Goal: Information Seeking & Learning: Learn about a topic

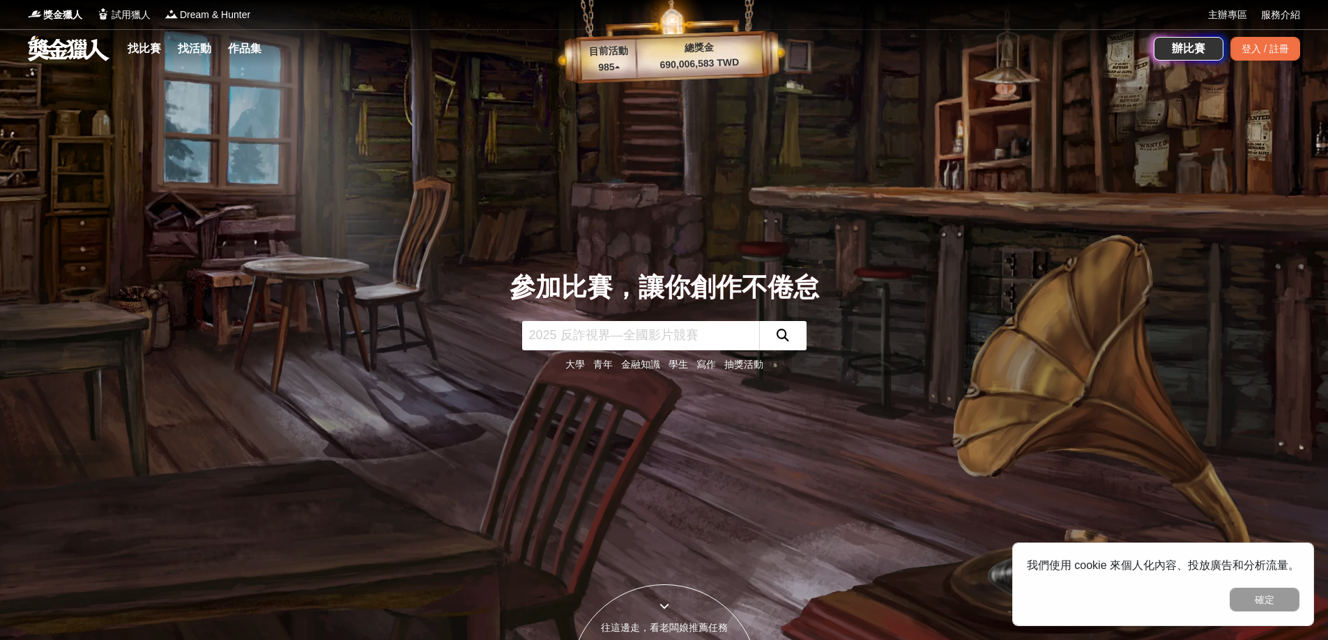
drag, startPoint x: 17, startPoint y: 52, endPoint x: 111, endPoint y: 59, distance: 95.0
click at [111, 59] on div "找比賽 找活動 作品集 辦比賽 登入 / 註冊" at bounding box center [664, 48] width 1328 height 39
click at [144, 51] on link "找比賽" at bounding box center [144, 49] width 45 height 20
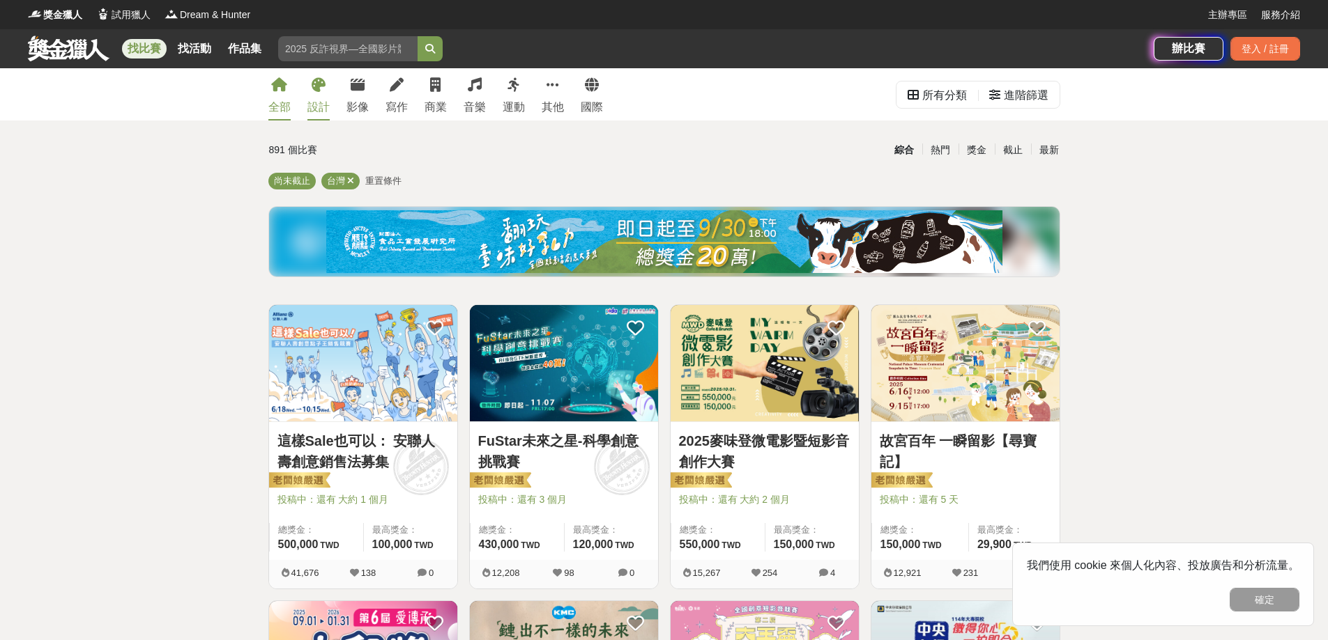
click at [325, 91] on icon at bounding box center [318, 85] width 14 height 14
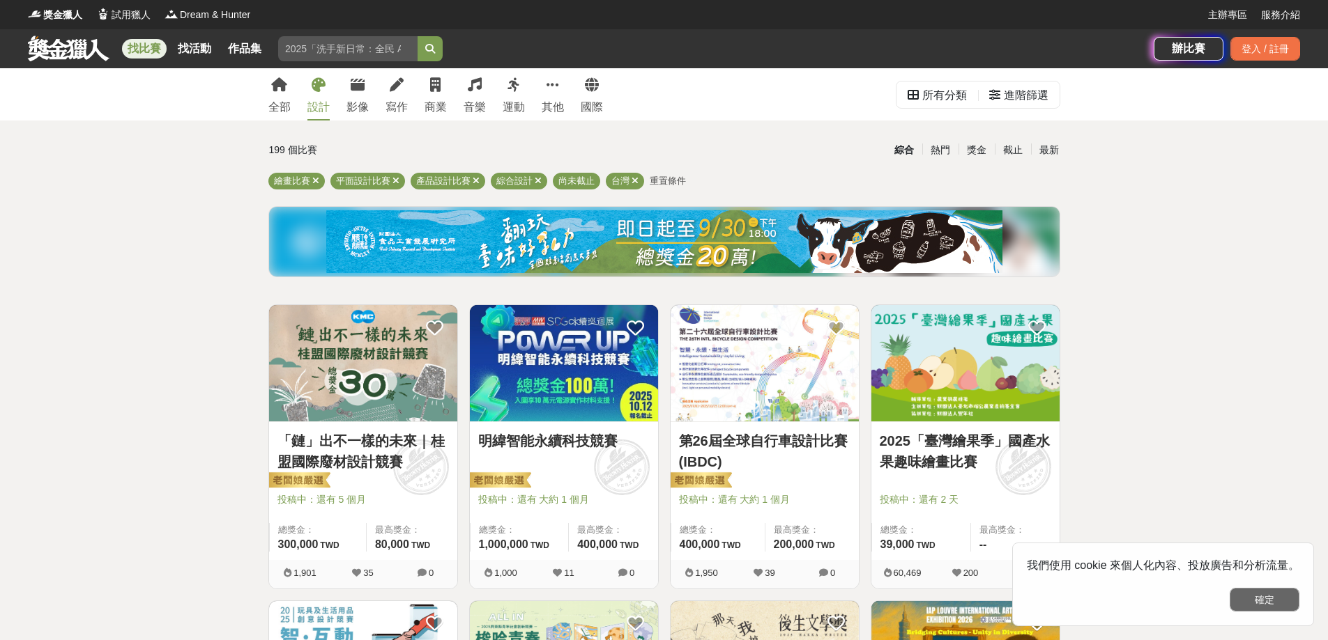
click at [1259, 594] on button "確定" at bounding box center [1264, 600] width 70 height 24
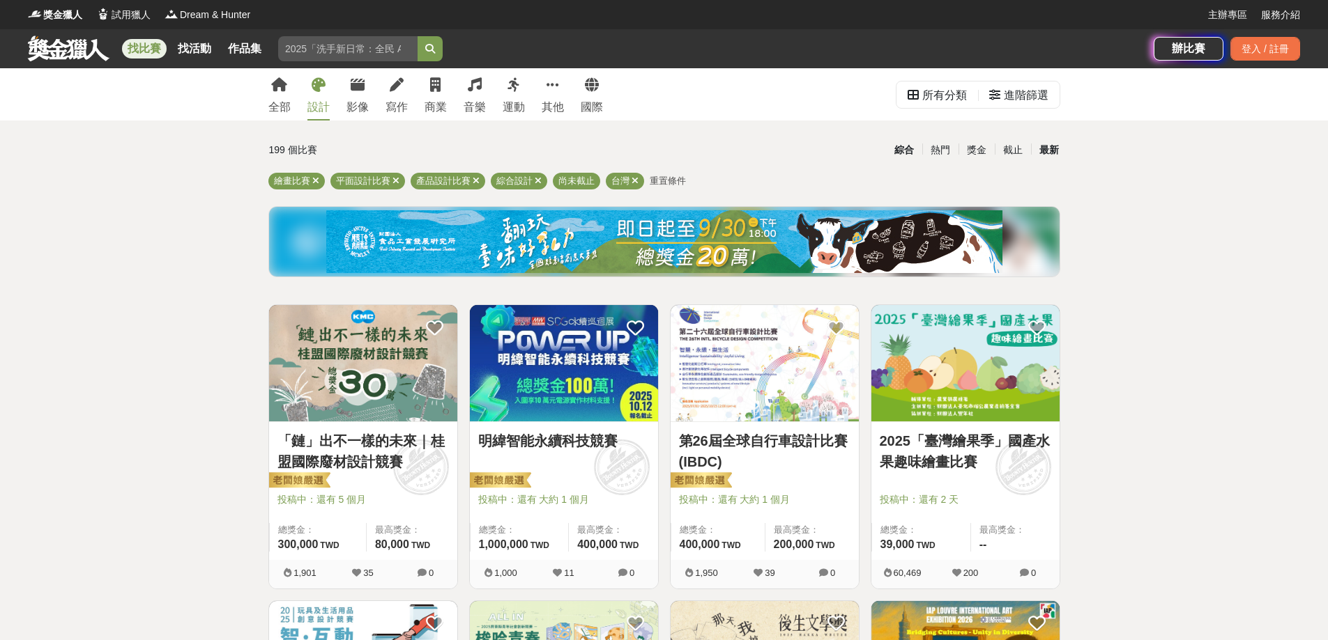
click at [1052, 153] on div "最新" at bounding box center [1049, 150] width 36 height 24
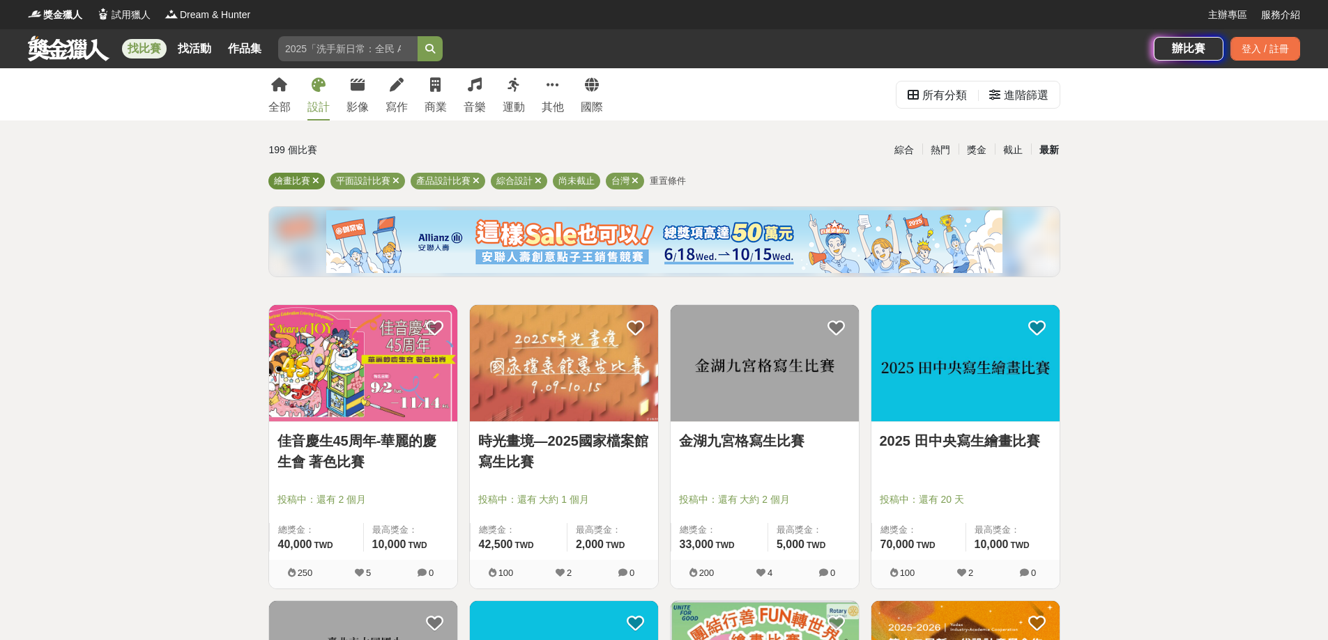
click at [319, 180] on div "繪畫比賽" at bounding box center [296, 181] width 56 height 17
click at [314, 179] on icon at bounding box center [315, 180] width 7 height 9
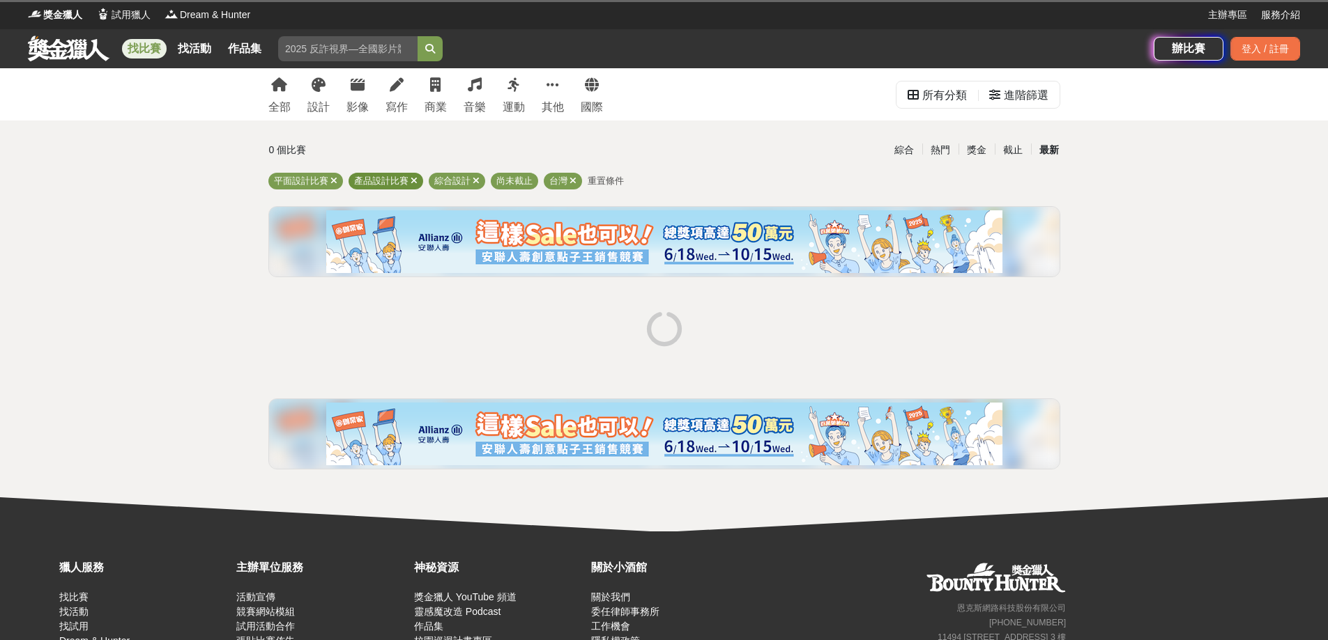
click at [411, 178] on icon at bounding box center [413, 180] width 7 height 9
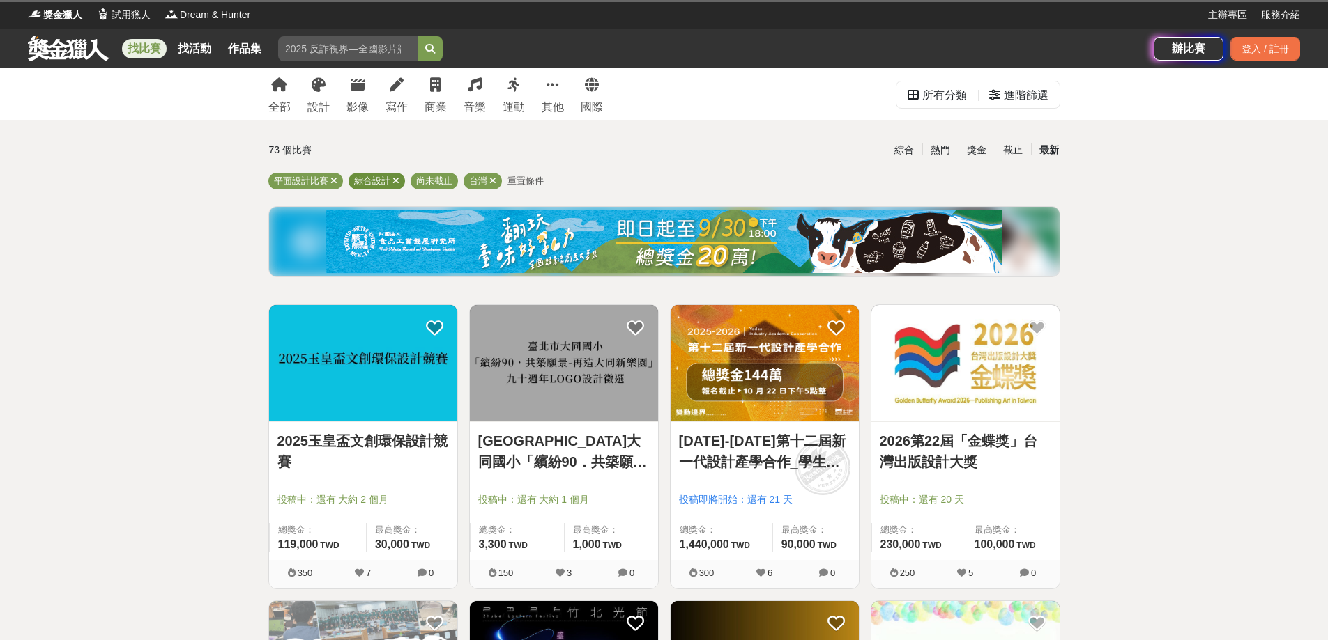
click at [394, 183] on icon at bounding box center [395, 180] width 7 height 9
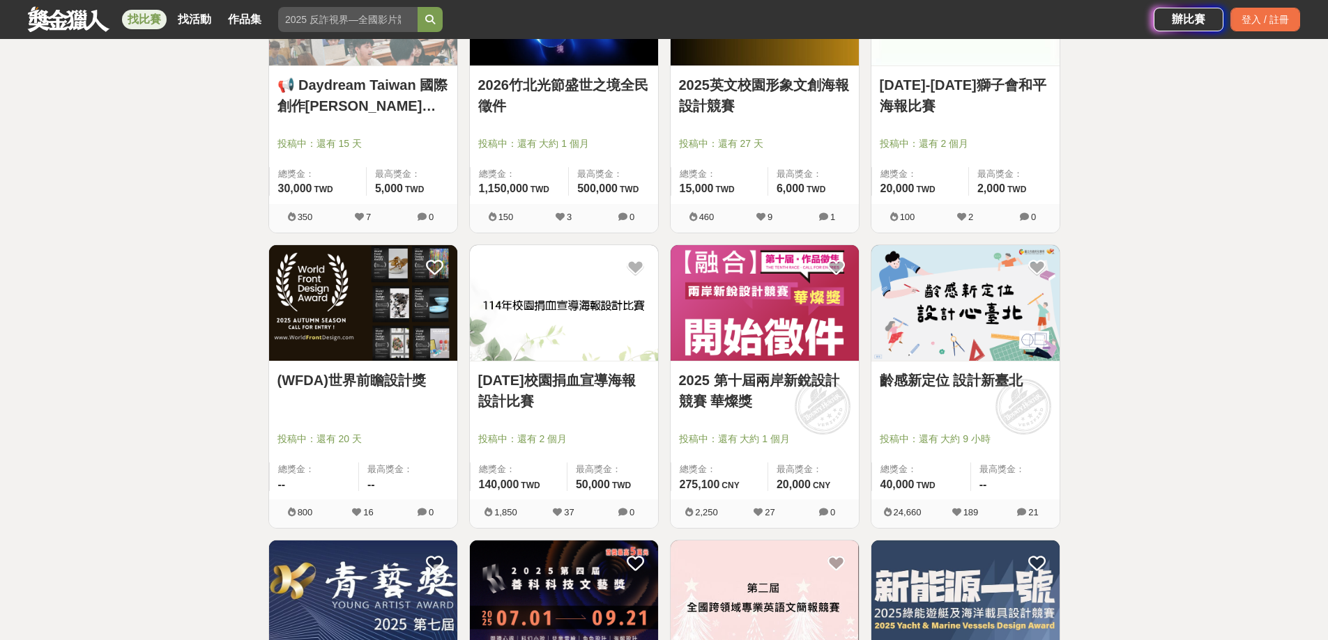
scroll to position [418, 0]
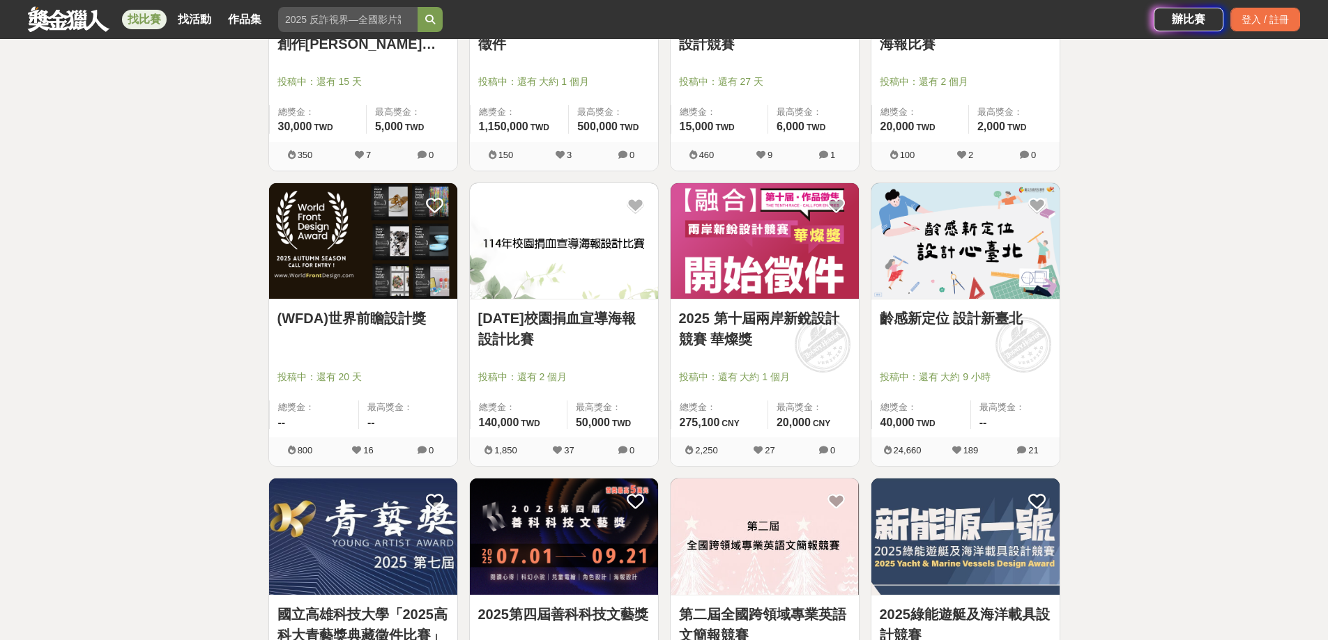
click at [544, 249] on img at bounding box center [564, 241] width 188 height 116
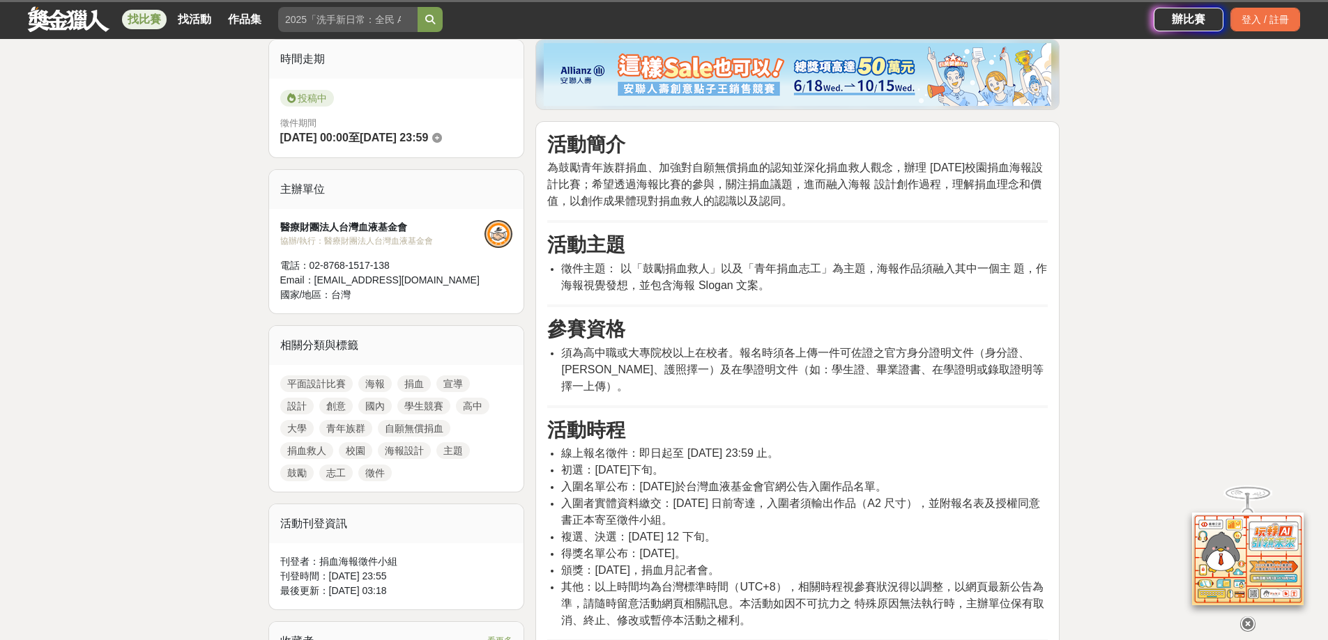
scroll to position [348, 0]
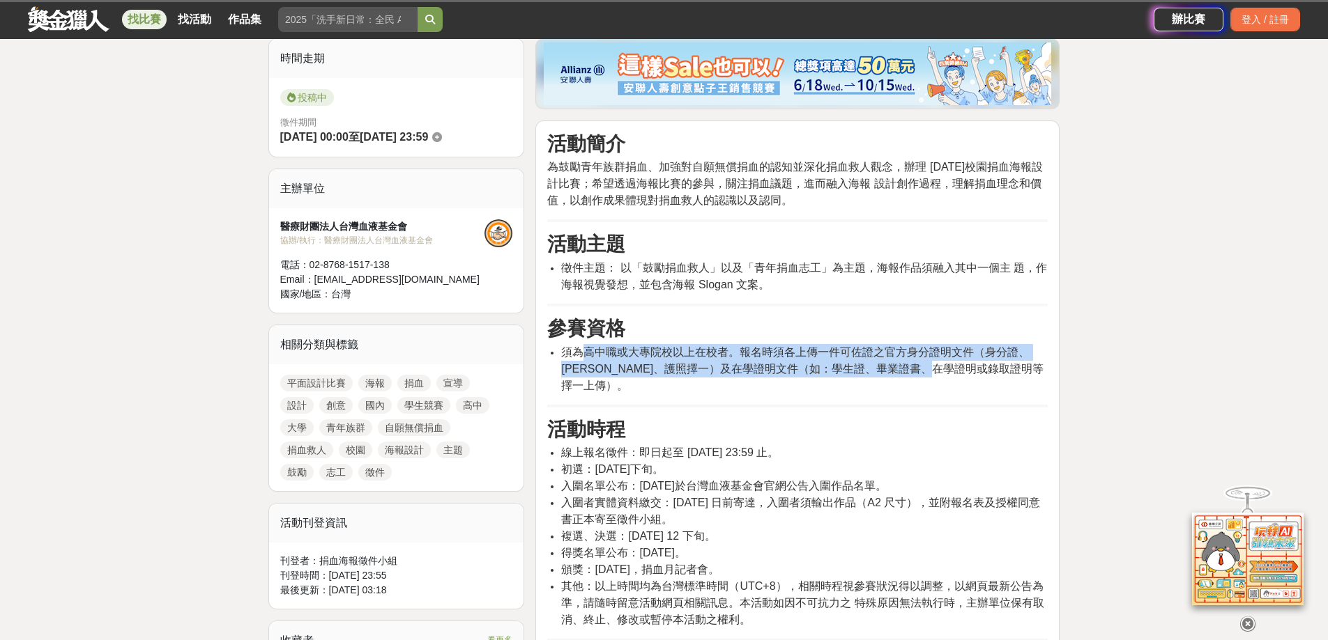
drag, startPoint x: 585, startPoint y: 346, endPoint x: 969, endPoint y: 369, distance: 384.6
click at [969, 369] on span "須為高中職或大專院校以上在校者。報名時須各上傳一件可佐證之官方身分證明文件（身分證、[PERSON_NAME]、護照擇一）及在學證明文件（如：學生證、畢業證書…" at bounding box center [802, 368] width 482 height 45
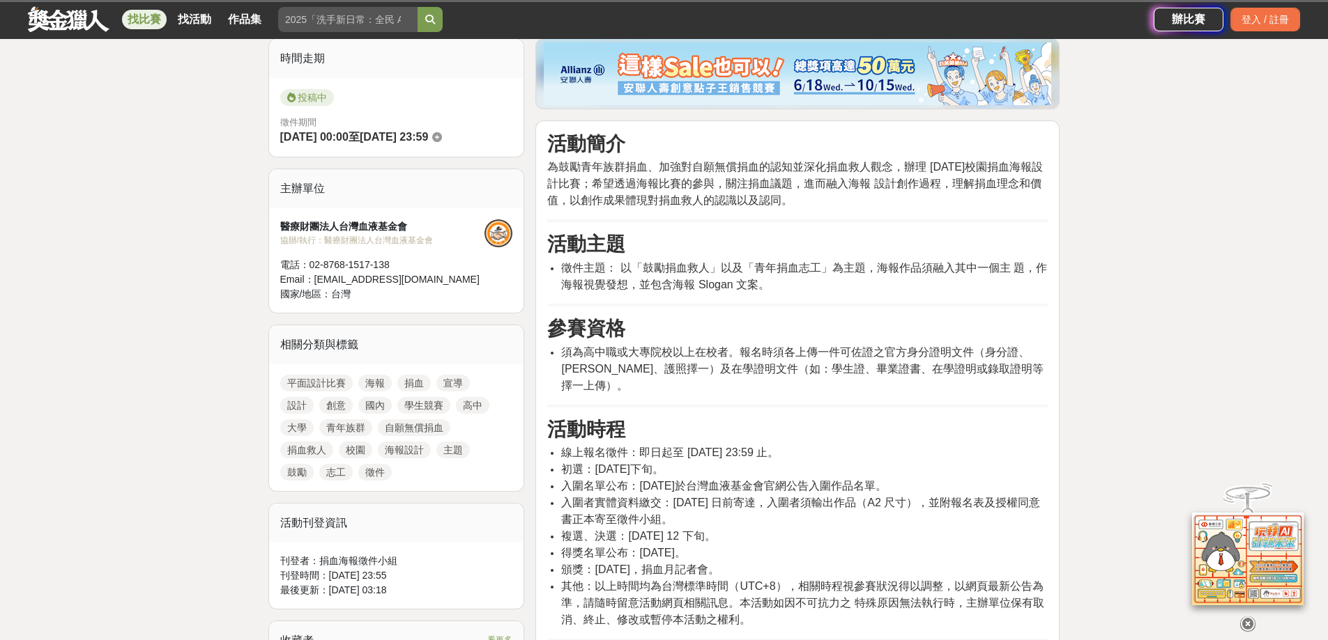
click at [668, 260] on li "徵件主題： 以「鼓勵捐血救人」以及「青年捐血志工」為主題，海報作品須融入其中一個主 題，作海報視覺發想，並包含海報 Slogan 文案。" at bounding box center [804, 276] width 486 height 33
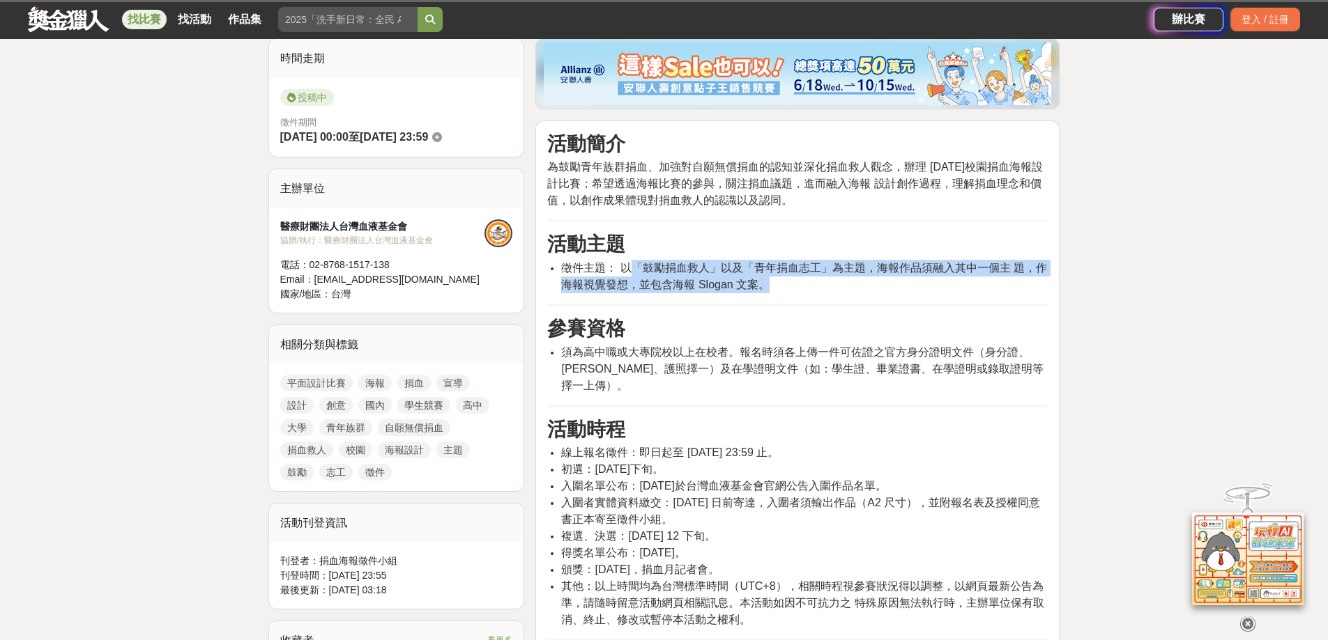
drag, startPoint x: 632, startPoint y: 259, endPoint x: 689, endPoint y: 260, distance: 57.1
click at [784, 275] on li "徵件主題： 以「鼓勵捐血救人」以及「青年捐血志工」為主題，海報作品須融入其中一個主 題，作海報視覺發想，並包含海報 Slogan 文案。" at bounding box center [804, 276] width 486 height 33
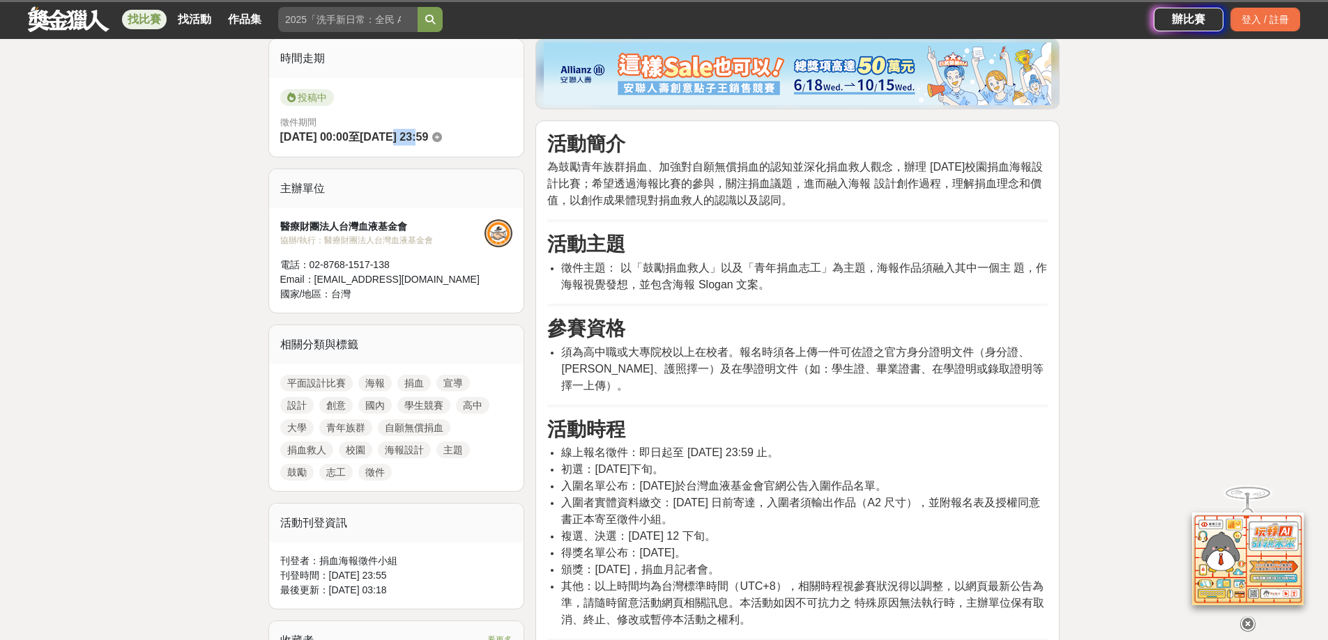
drag, startPoint x: 416, startPoint y: 136, endPoint x: 447, endPoint y: 133, distance: 31.5
click at [428, 133] on span "[DATE] 23:59" at bounding box center [394, 137] width 68 height 12
click at [748, 185] on span "為鼓勵青年族群捐血、加強對自願無償捐血的認知並深化捐血救人觀念，辦理 [DATE]校園捐血海報設計比賽；希望透過海報比賽的參與，關注捐血議題，進而融入海報 設…" at bounding box center [794, 183] width 495 height 45
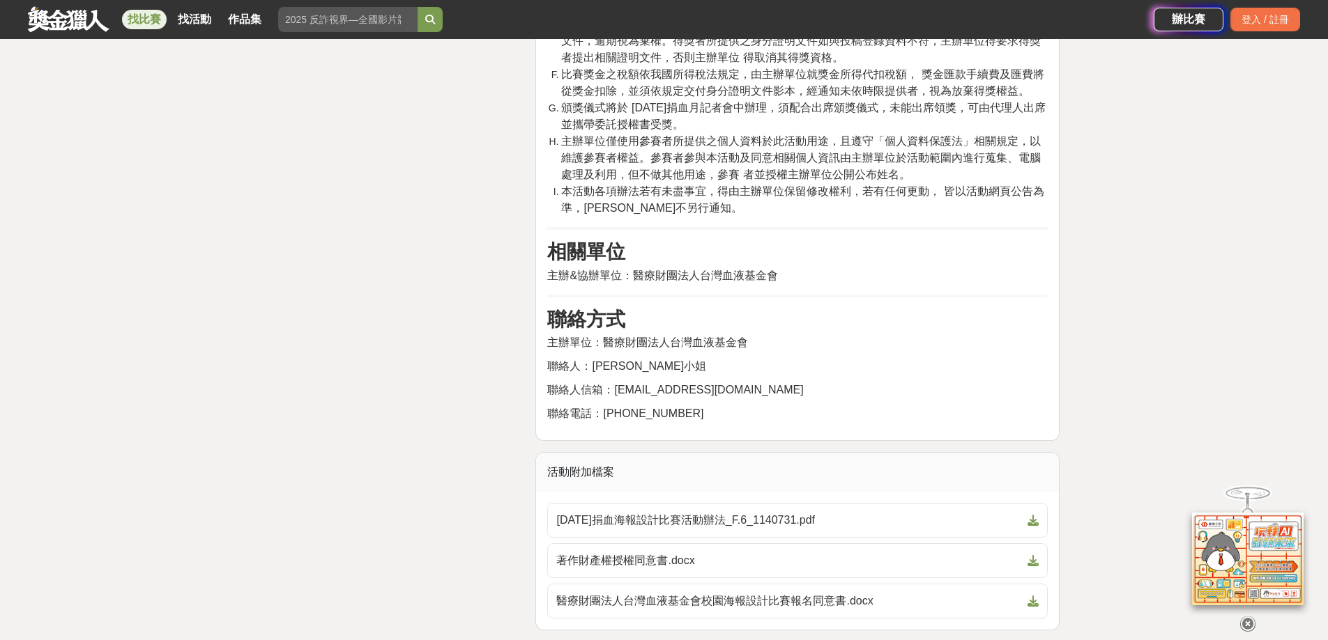
scroll to position [2439, 0]
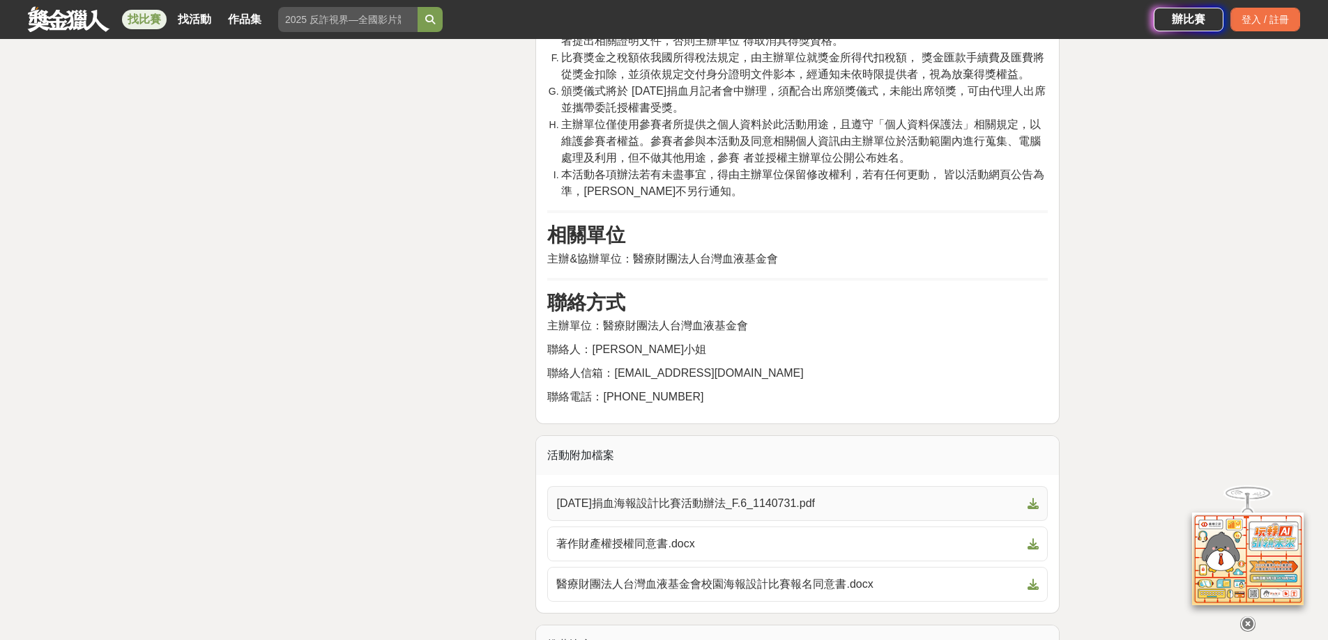
click at [666, 495] on span "[DATE]捐血海報設計比賽活動辦法_F.6_1140731.pdf" at bounding box center [789, 503] width 466 height 17
